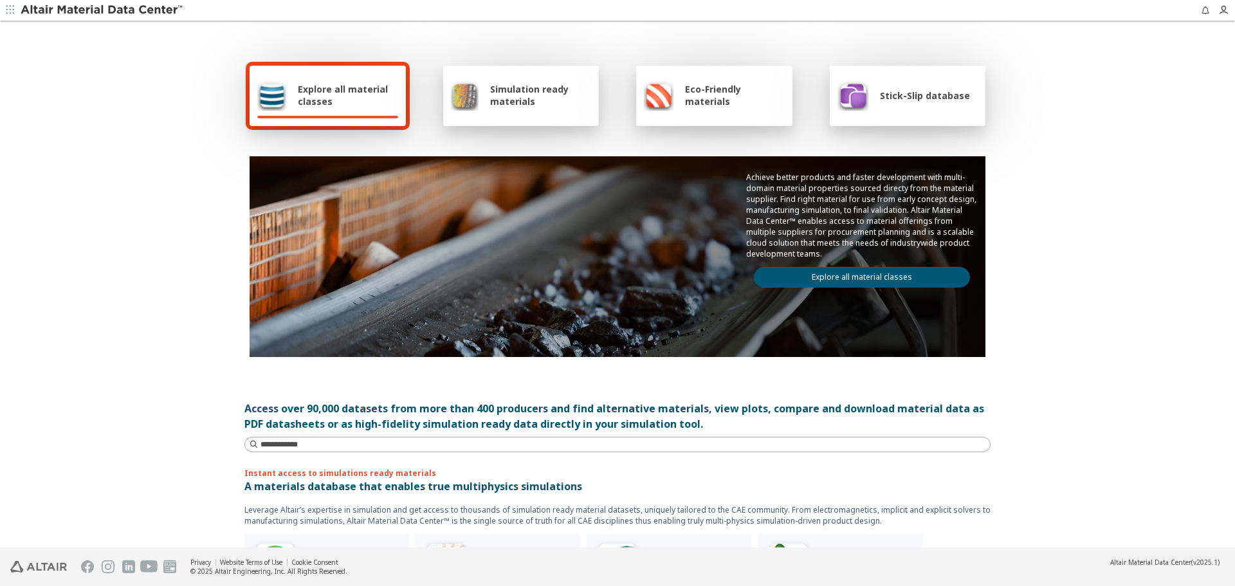
click at [289, 84] on div "Explore all material classes" at bounding box center [327, 95] width 141 height 31
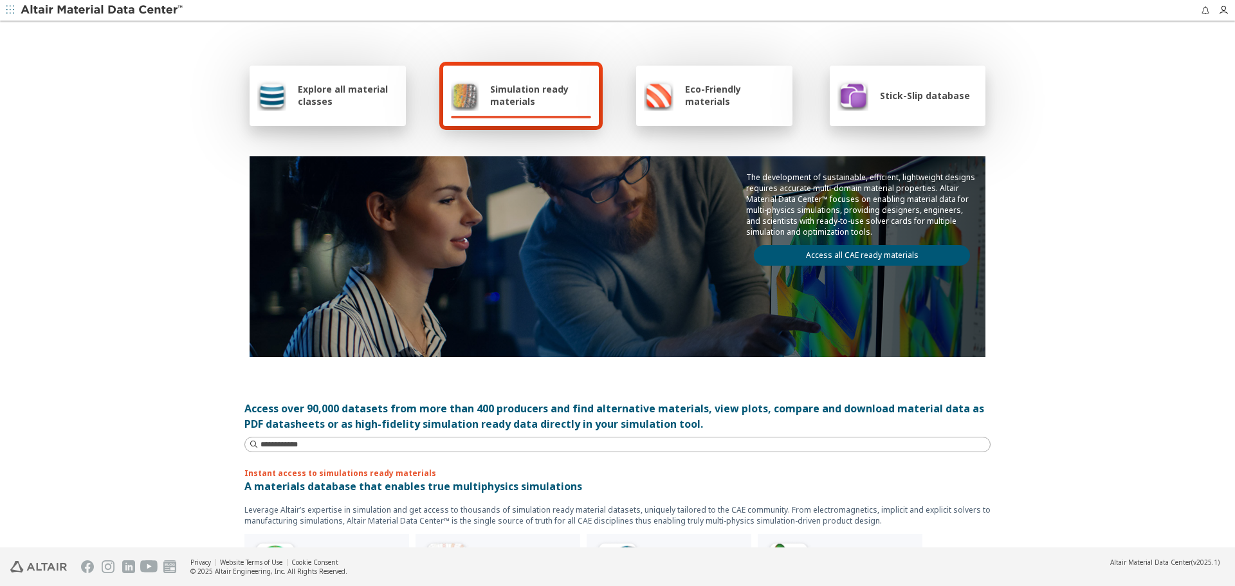
click at [677, 104] on div "Eco-Friendly materials" at bounding box center [714, 95] width 141 height 31
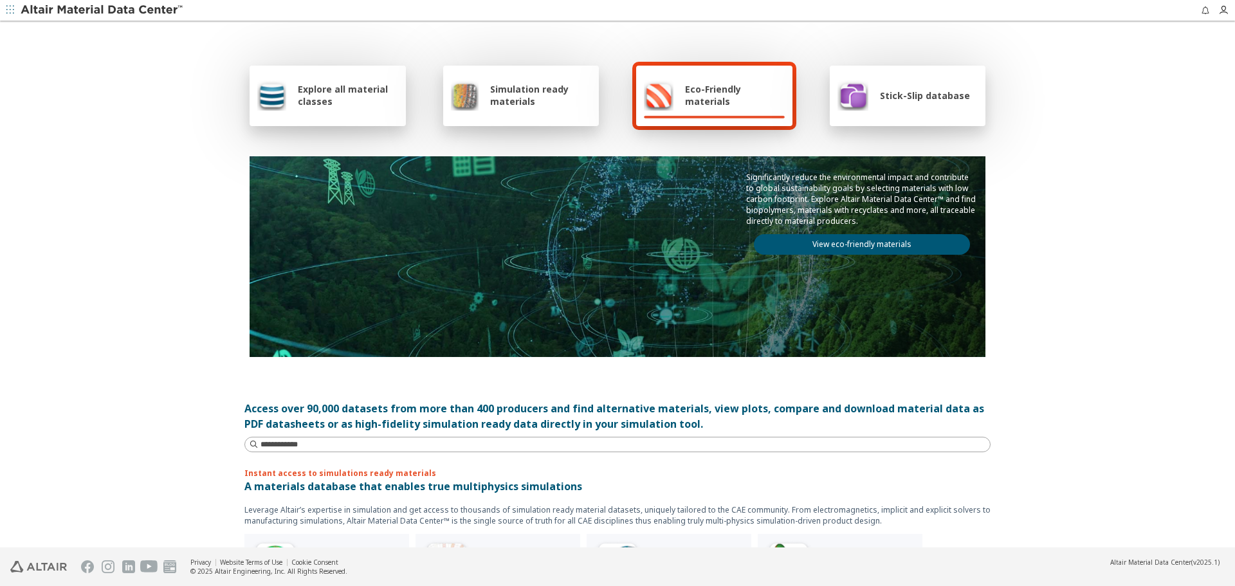
click at [888, 109] on div "Stick-Slip database" at bounding box center [903, 95] width 132 height 31
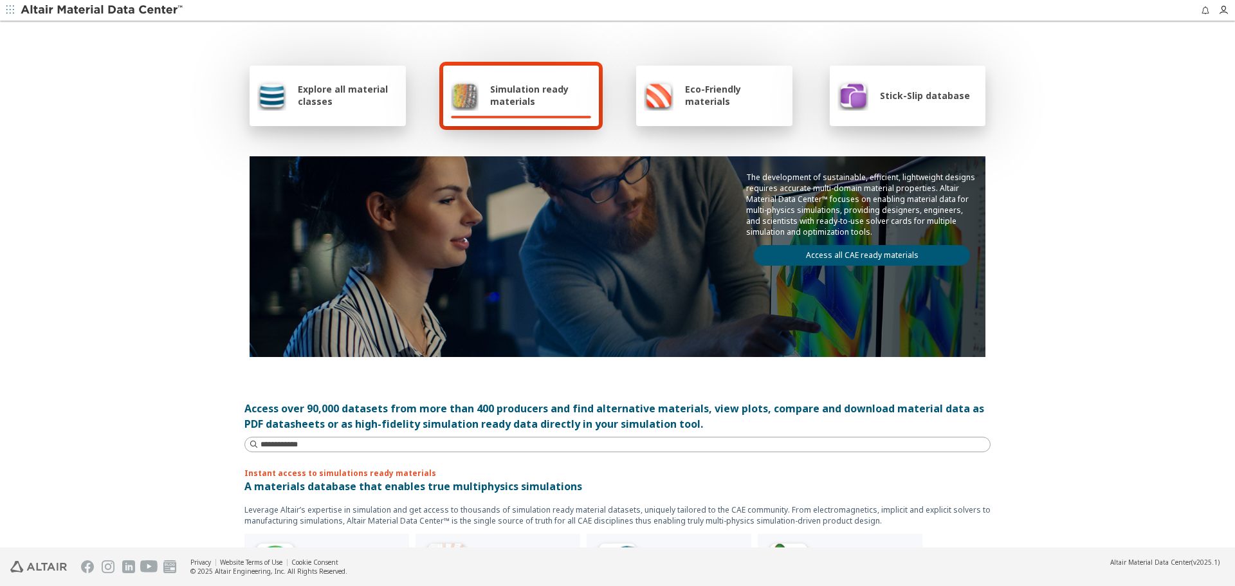
click at [143, 261] on div "Explore all material classes Simulation ready materials Eco-Friendly materials …" at bounding box center [617, 285] width 1235 height 525
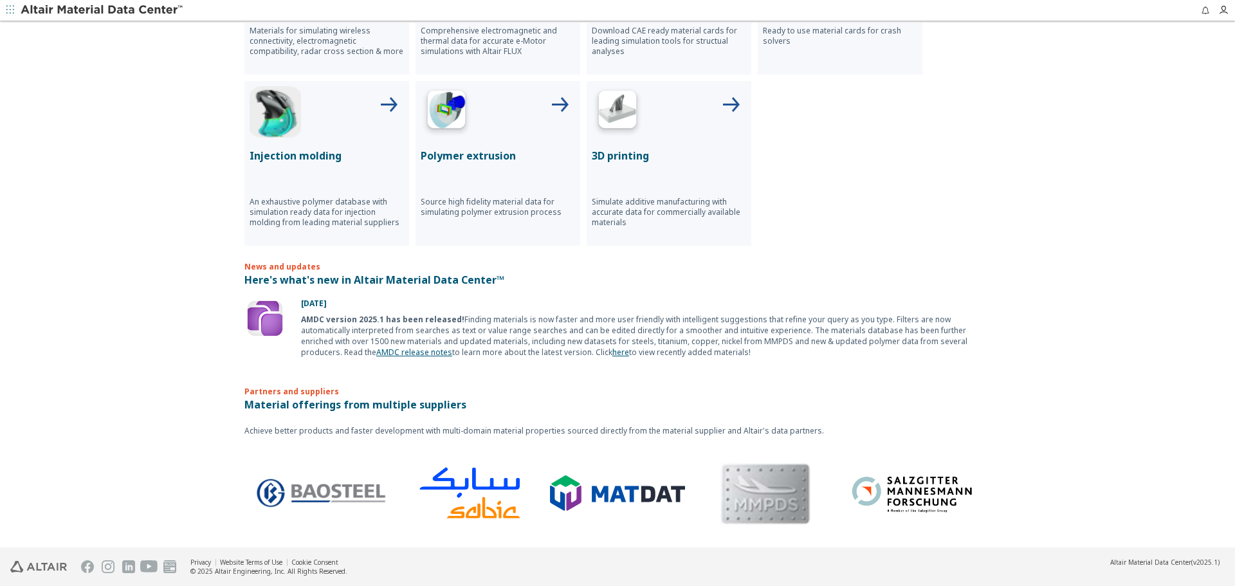
scroll to position [431, 0]
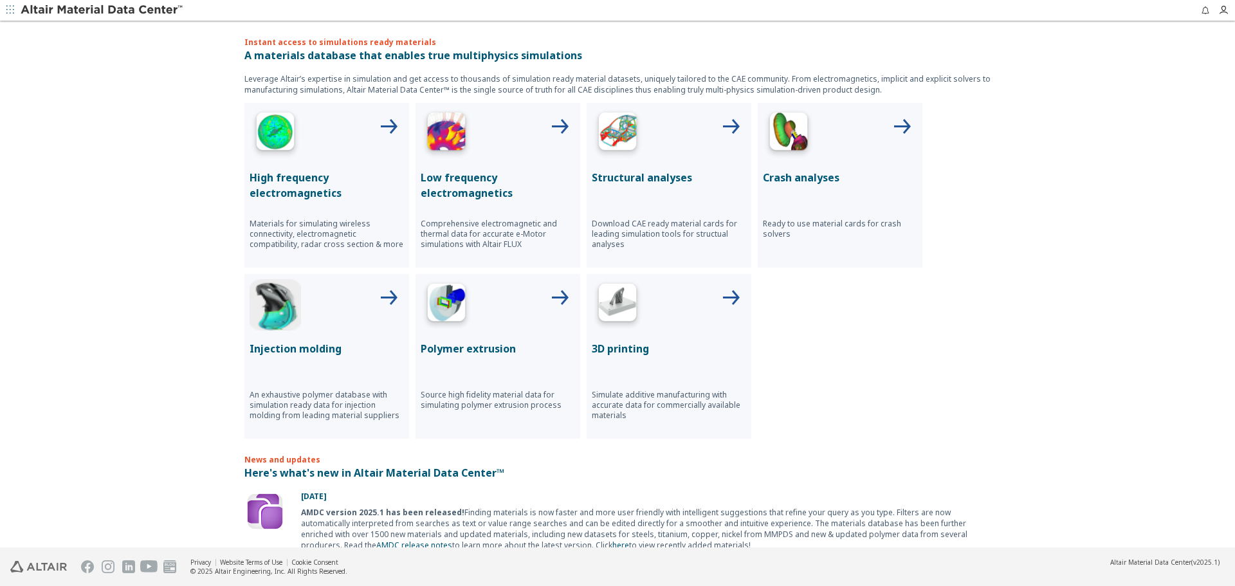
click at [621, 134] on img at bounding box center [617, 133] width 51 height 51
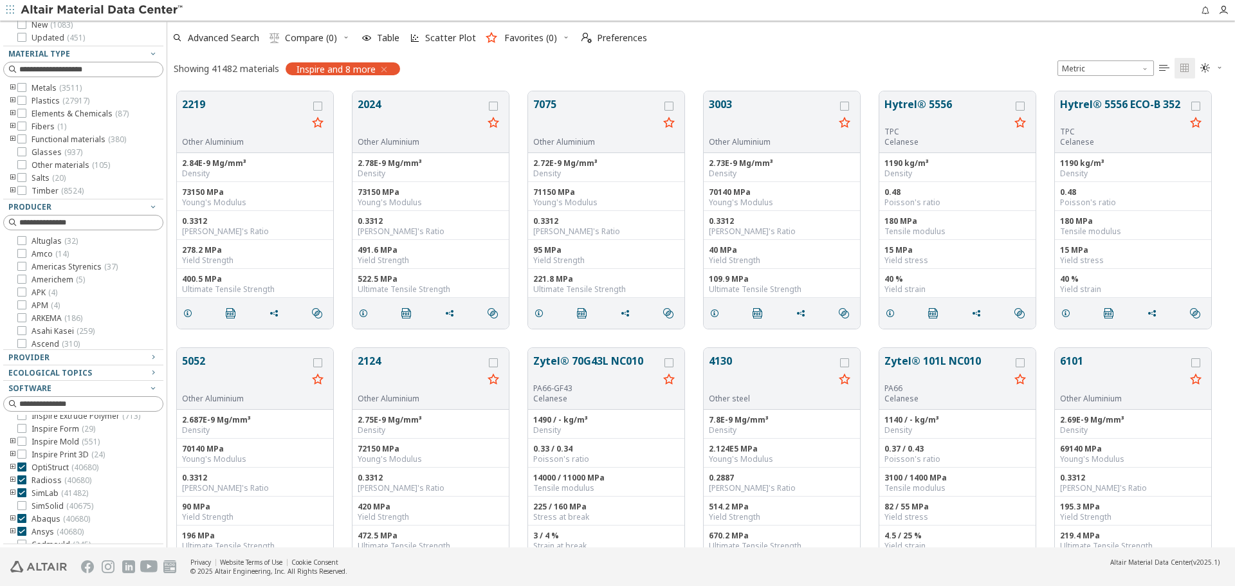
scroll to position [59, 0]
click at [12, 484] on icon "toogle group" at bounding box center [12, 479] width 9 height 10
